Goal: Find contact information: Find contact information

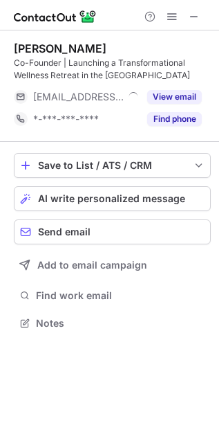
scroll to position [313, 219]
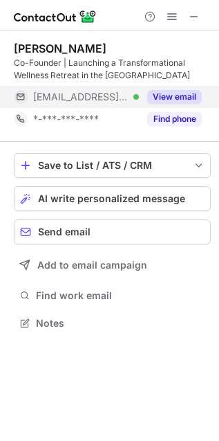
click at [161, 93] on button "View email" at bounding box center [174, 97] width 55 height 14
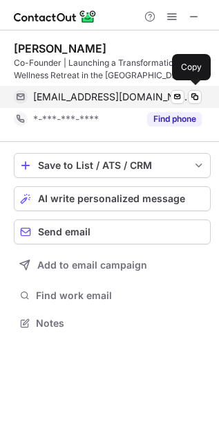
click at [154, 93] on div "hayley@yourorigin.com Verified" at bounding box center [117, 97] width 169 height 12
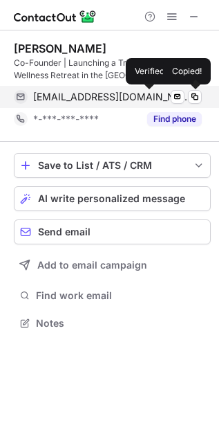
click at [196, 95] on div at bounding box center [199, 97] width 6 height 6
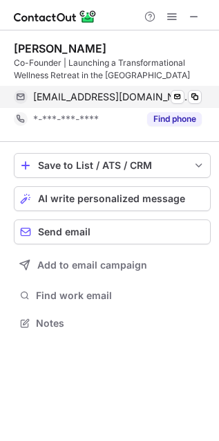
drag, startPoint x: 123, startPoint y: 97, endPoint x: 6, endPoint y: 84, distance: 118.3
click at [122, 97] on span "hayley@yourorigin.com" at bounding box center [112, 97] width 158 height 12
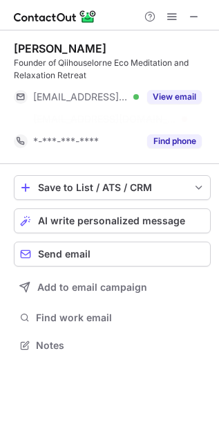
scroll to position [6, 7]
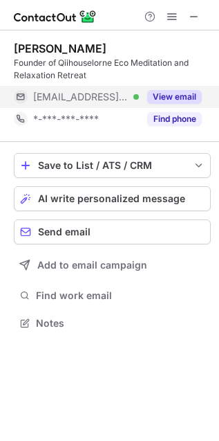
click at [166, 98] on button "View email" at bounding box center [174, 97] width 55 height 14
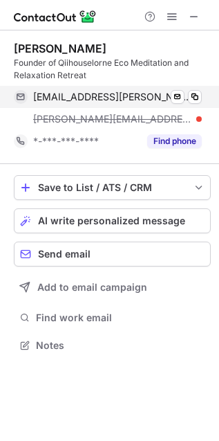
scroll to position [335, 219]
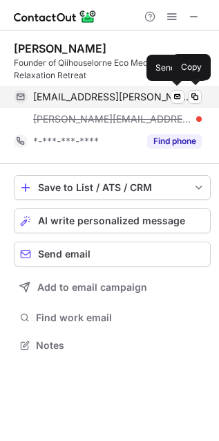
click at [98, 93] on span "hmcfarlane-kolb@bigpond.com" at bounding box center [112, 97] width 158 height 12
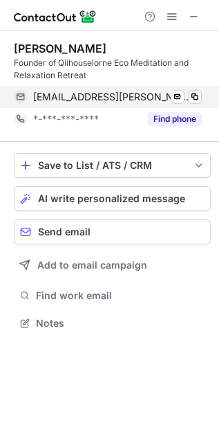
scroll to position [6, 7]
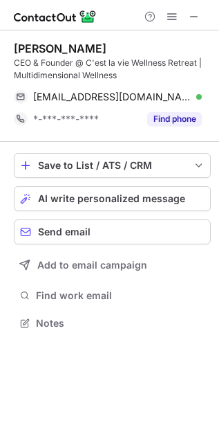
scroll to position [313, 219]
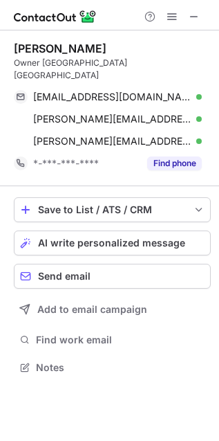
scroll to position [346, 219]
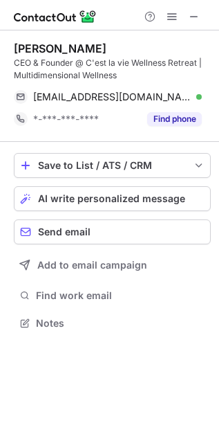
scroll to position [313, 219]
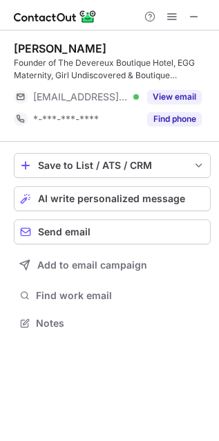
scroll to position [313, 219]
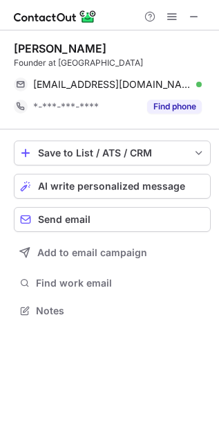
scroll to position [301, 219]
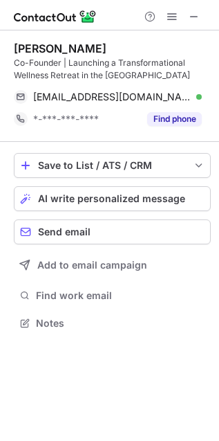
scroll to position [313, 219]
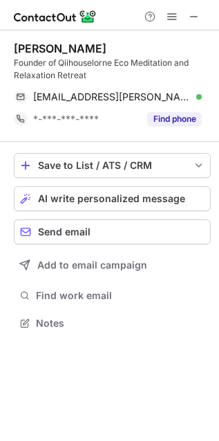
scroll to position [313, 219]
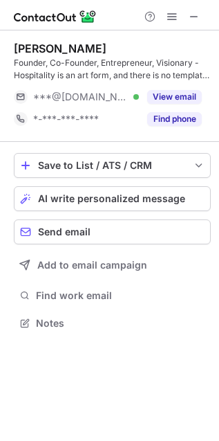
scroll to position [313, 219]
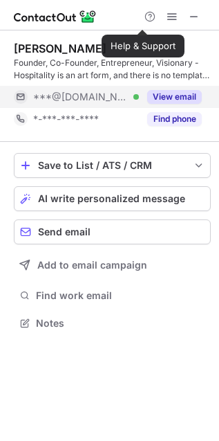
click at [173, 91] on button "View email" at bounding box center [174, 97] width 55 height 14
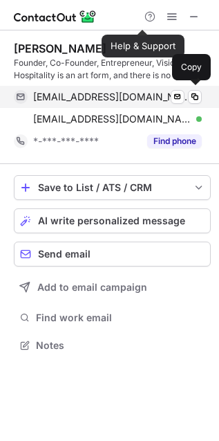
click at [113, 94] on span "jeniferneptune@gmail.com" at bounding box center [112, 97] width 158 height 12
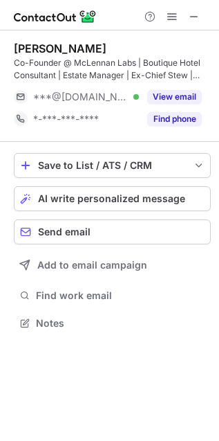
scroll to position [313, 219]
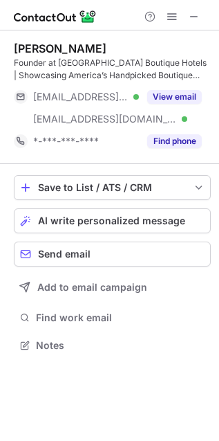
scroll to position [335, 219]
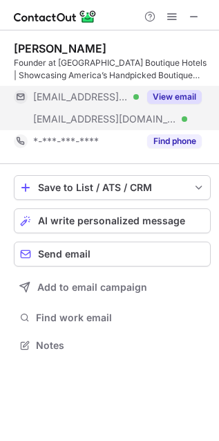
click at [161, 100] on button "View email" at bounding box center [174, 97] width 55 height 14
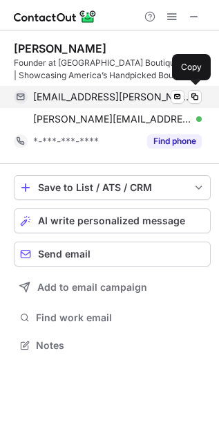
click at [163, 100] on span "ray.j.dennis@hotelemailsolutions.com" at bounding box center [112, 97] width 158 height 12
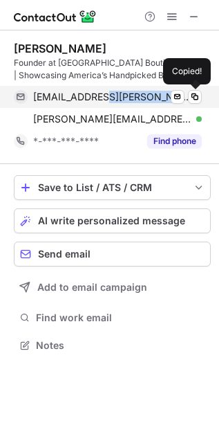
click at [163, 100] on span "ray.j.dennis@hotelemailsolutions.com" at bounding box center [112, 97] width 158 height 12
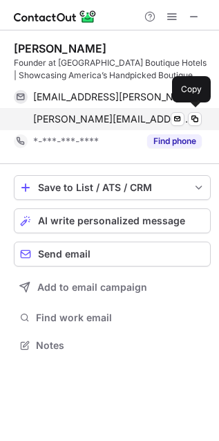
click at [169, 121] on span "raymond@theboutique1000.com" at bounding box center [112, 119] width 158 height 12
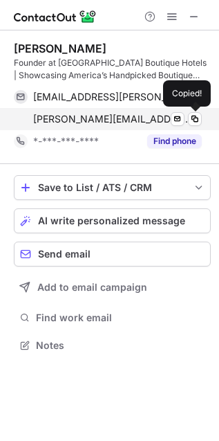
click at [73, 122] on span "raymond@theboutique1000.com" at bounding box center [112, 119] width 158 height 12
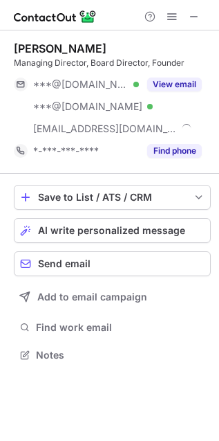
scroll to position [346, 219]
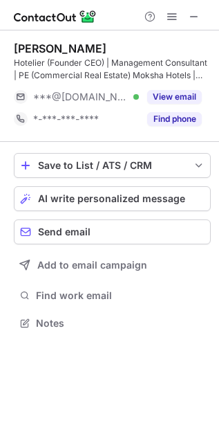
scroll to position [313, 219]
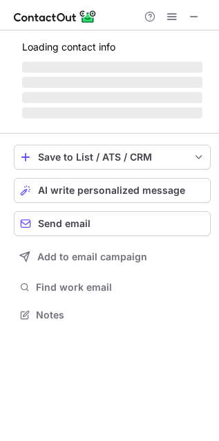
scroll to position [335, 219]
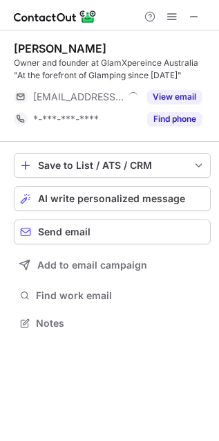
scroll to position [313, 219]
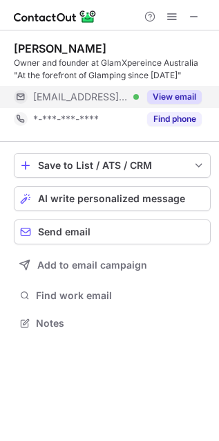
click at [154, 98] on button "View email" at bounding box center [174, 97] width 55 height 14
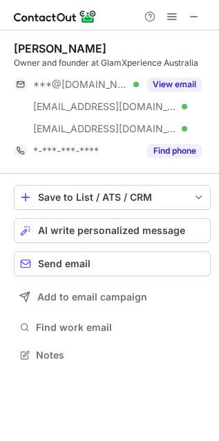
scroll to position [346, 219]
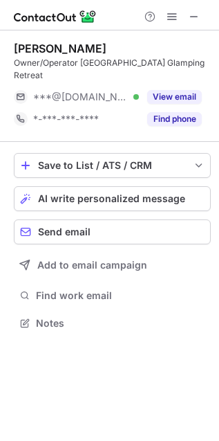
scroll to position [313, 219]
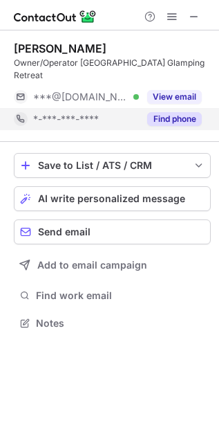
click at [160, 111] on div "Find phone" at bounding box center [170, 119] width 63 height 22
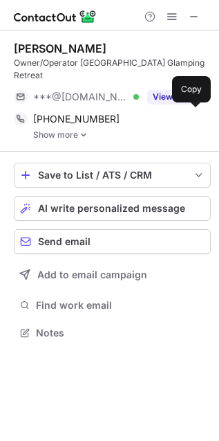
scroll to position [322, 219]
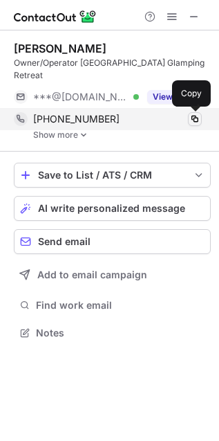
click at [194, 118] on span at bounding box center [195, 118] width 11 height 11
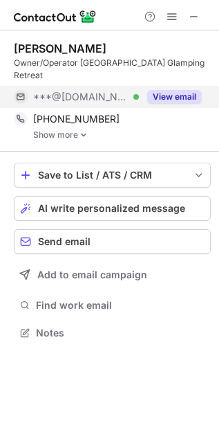
click at [167, 95] on button "View email" at bounding box center [174, 97] width 55 height 14
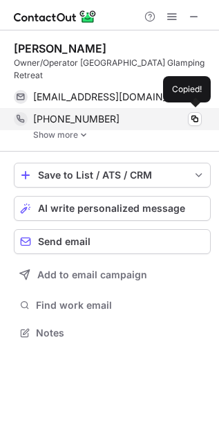
click at [57, 129] on div "+12067783871 Copied!" at bounding box center [108, 119] width 188 height 22
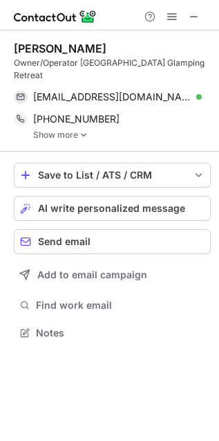
click at [76, 136] on link "Show more" at bounding box center [122, 135] width 178 height 10
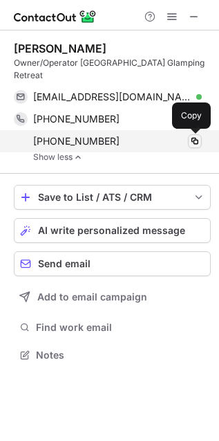
click at [197, 137] on span at bounding box center [195, 141] width 11 height 11
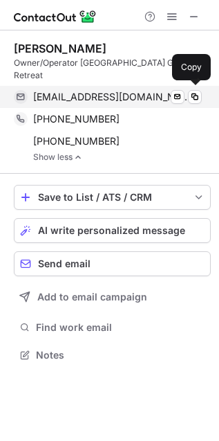
click at [105, 94] on span "melissahomer77@gmail.com" at bounding box center [112, 97] width 158 height 12
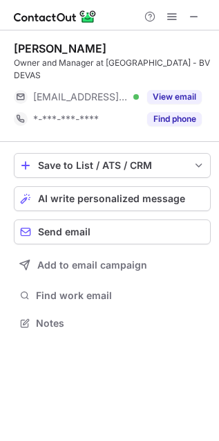
scroll to position [313, 219]
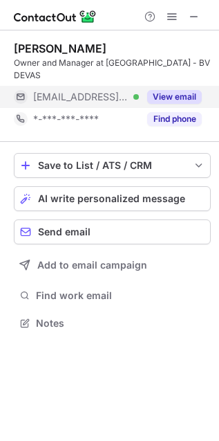
click at [167, 92] on button "View email" at bounding box center [174, 97] width 55 height 14
click at [122, 97] on div "***@hotelfevery.be" at bounding box center [117, 97] width 169 height 12
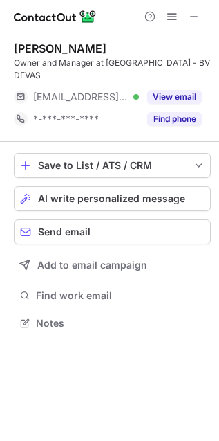
scroll to position [313, 219]
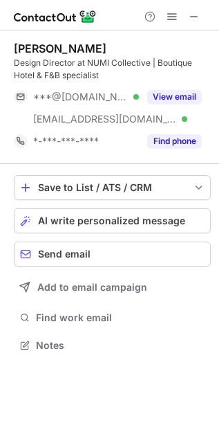
scroll to position [335, 219]
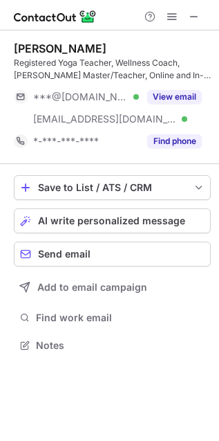
scroll to position [335, 219]
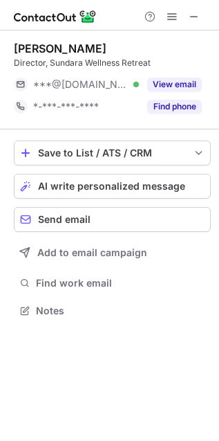
scroll to position [301, 219]
